Goal: Find specific page/section: Find specific page/section

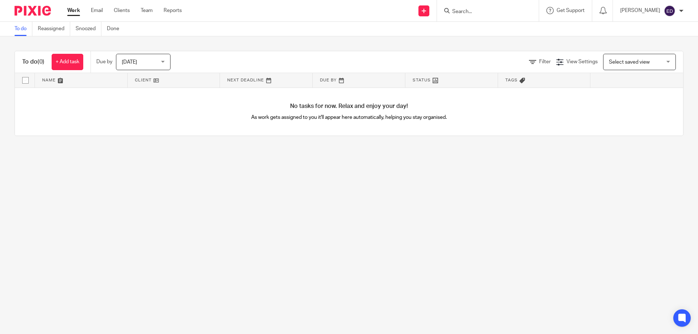
click at [487, 11] on input "Search" at bounding box center [483, 12] width 65 height 7
type input "soccer"
click at [510, 32] on link at bounding box center [511, 31] width 123 height 17
